Goal: Check status: Check status

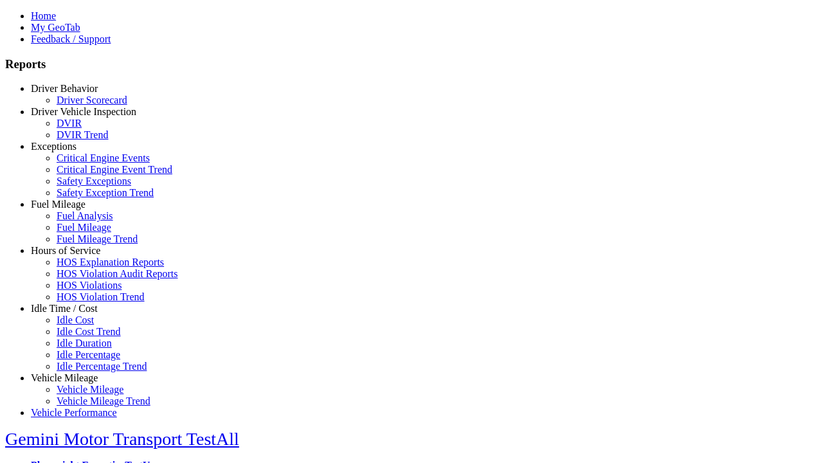
click at [74, 117] on link "Driver Vehicle Inspection" at bounding box center [83, 111] width 105 height 11
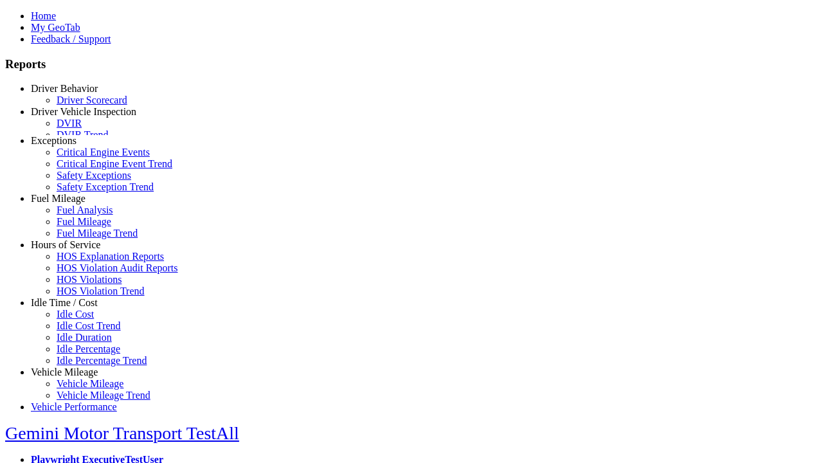
click at [82, 129] on link "DVIR" at bounding box center [69, 123] width 25 height 11
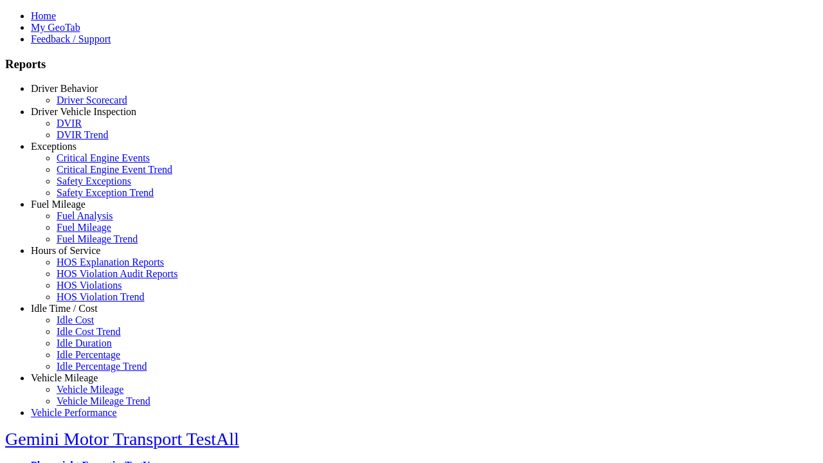
select select "**********"
type input "**********"
